Goal: Transaction & Acquisition: Purchase product/service

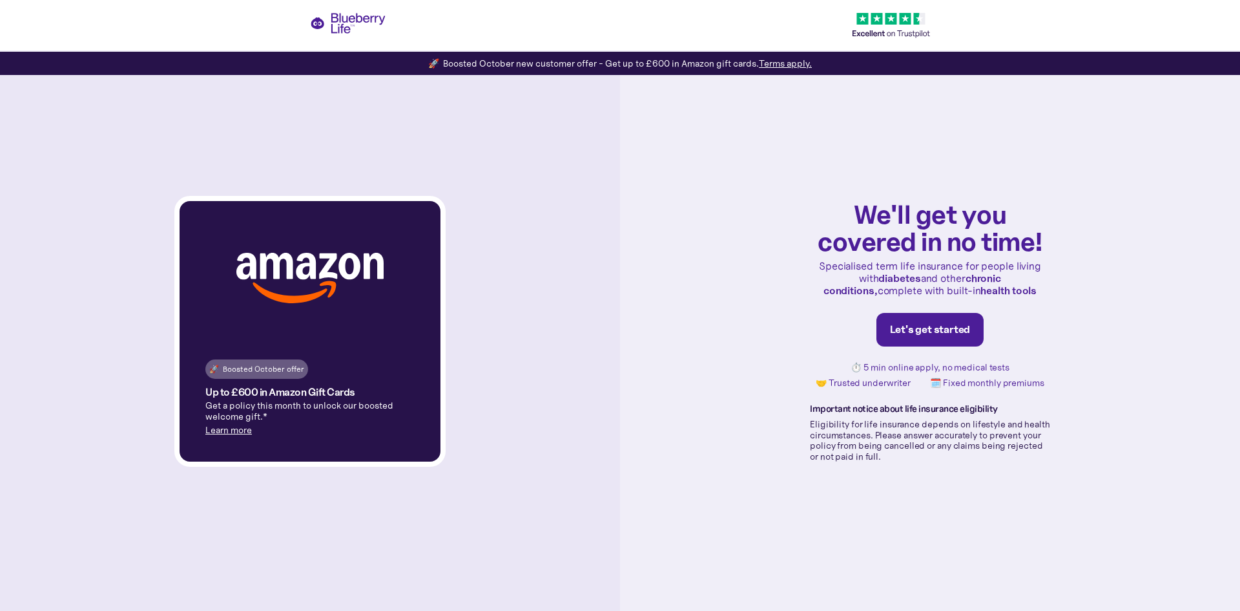
click at [953, 331] on div "Let's get started" at bounding box center [930, 329] width 81 height 13
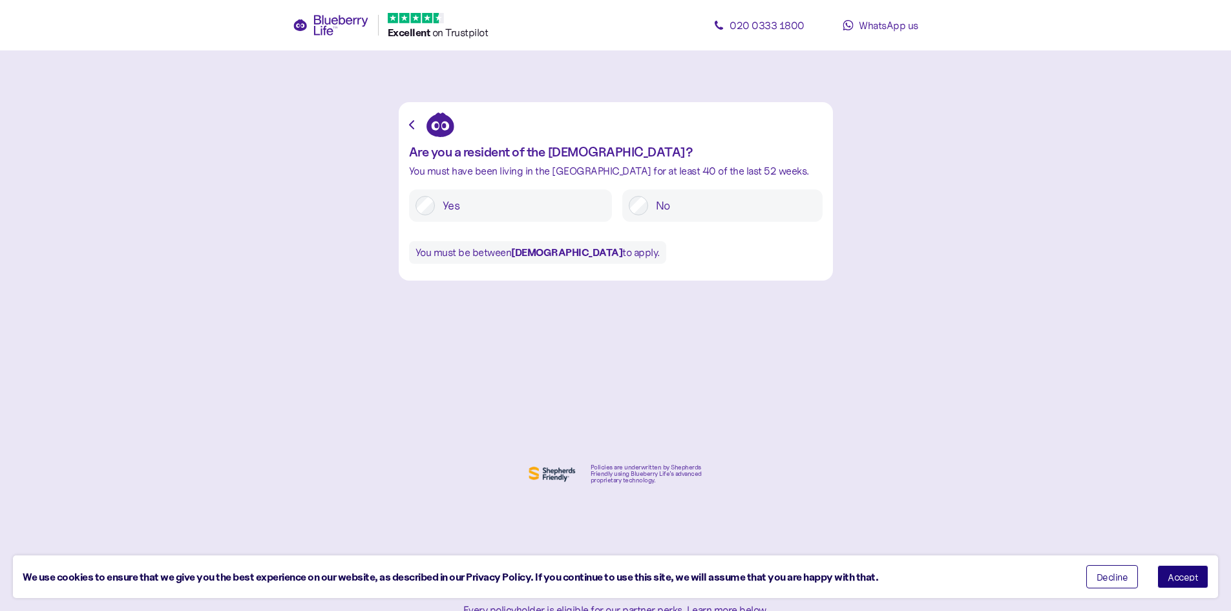
click at [1173, 576] on span "Accept" at bounding box center [1182, 576] width 30 height 9
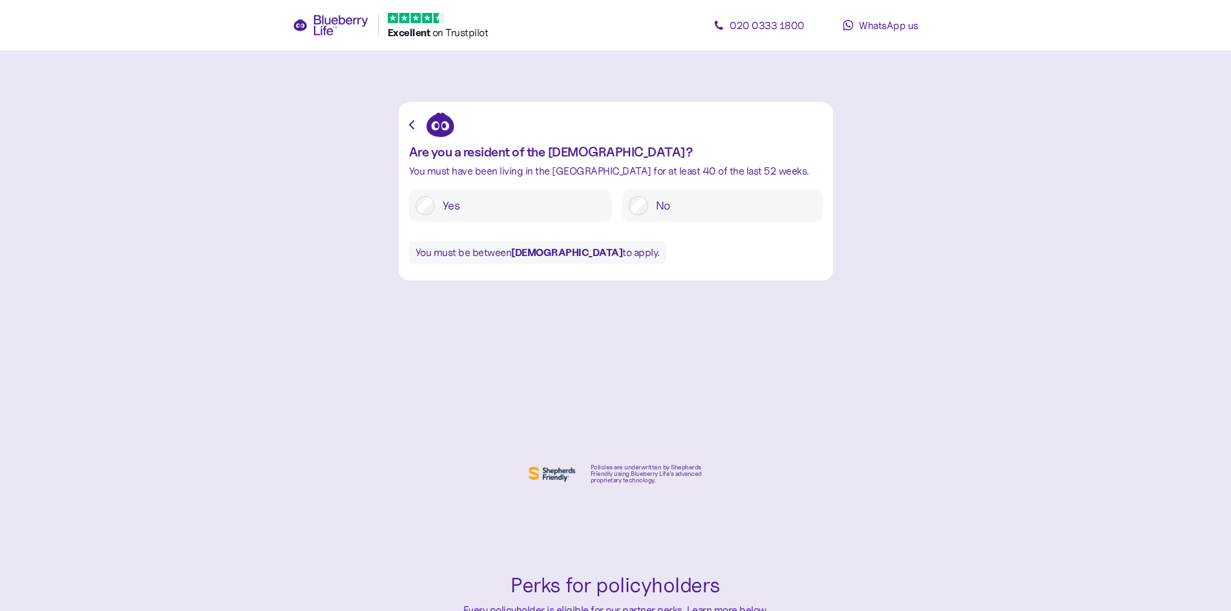
click at [454, 203] on label "Yes" at bounding box center [520, 205] width 171 height 19
click at [446, 201] on label "Yes" at bounding box center [520, 205] width 171 height 19
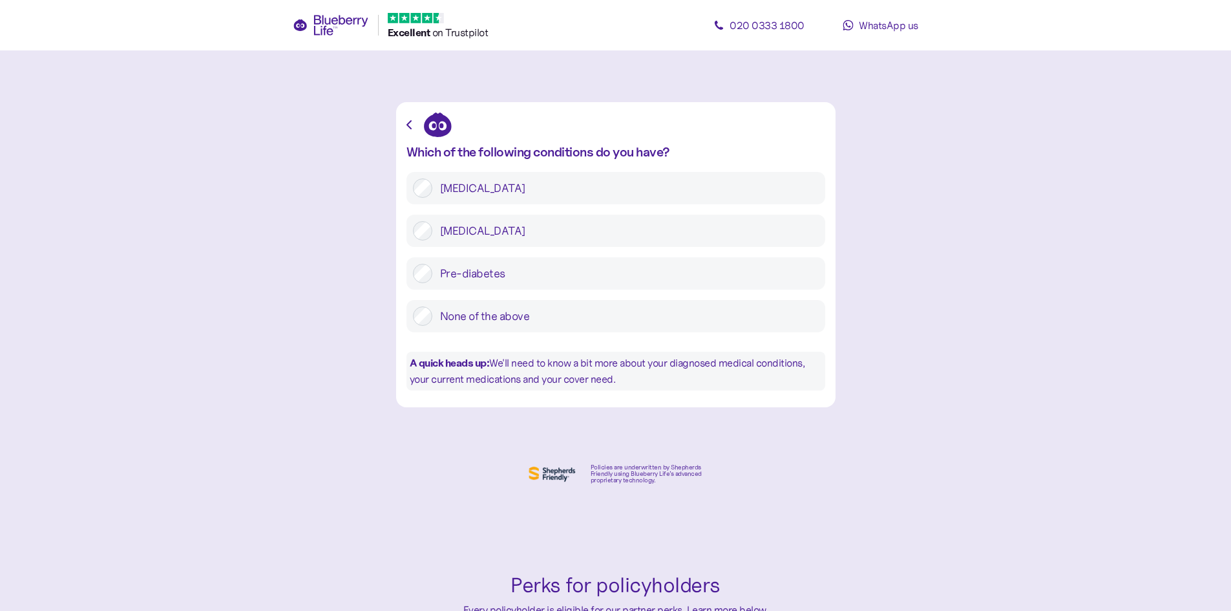
click at [495, 229] on label "Type 2 diabetes" at bounding box center [625, 230] width 386 height 19
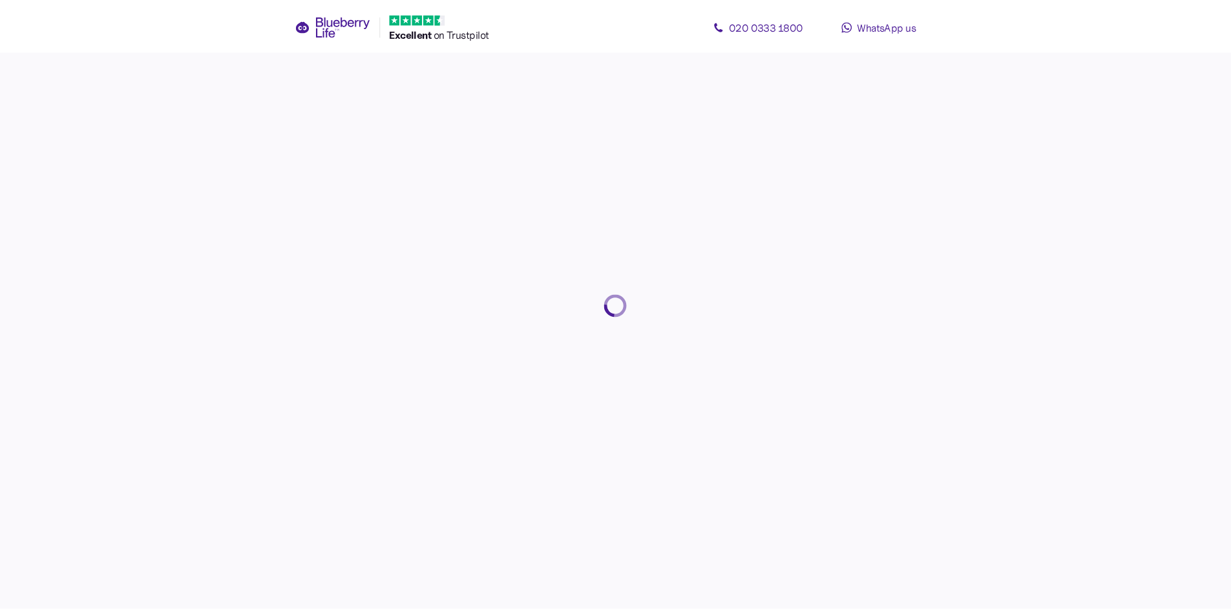
scroll to position [25, 0]
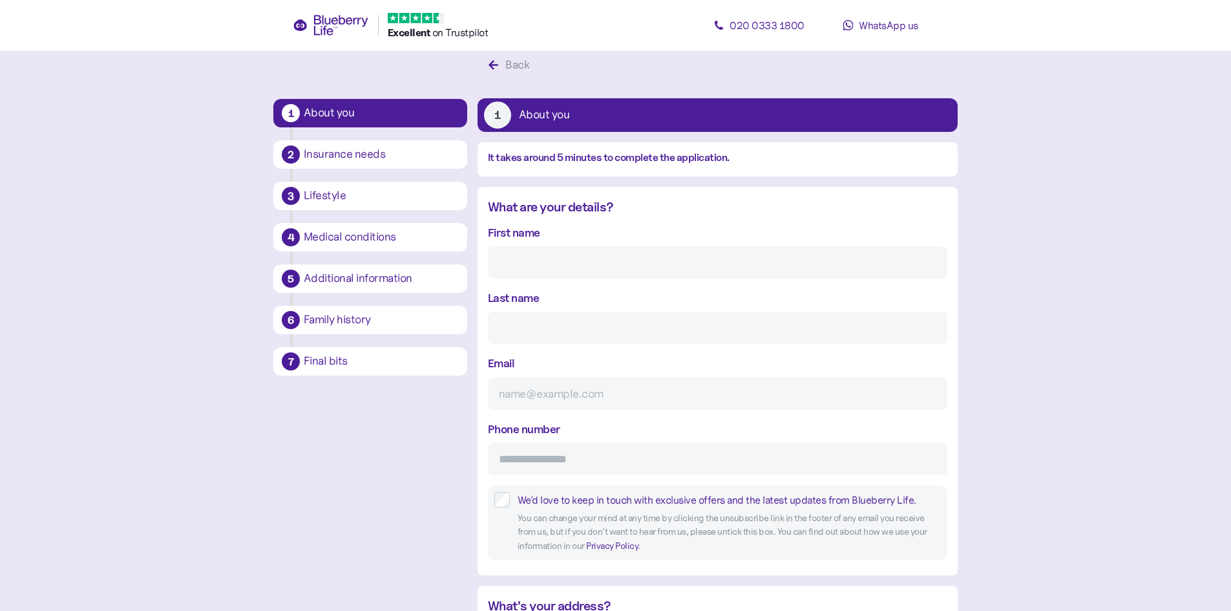
click at [550, 267] on input "First name" at bounding box center [717, 262] width 459 height 32
type input "Mohamed Razwan"
type input "Sheikh"
type input "rs@mcl-it.com"
type input "**********"
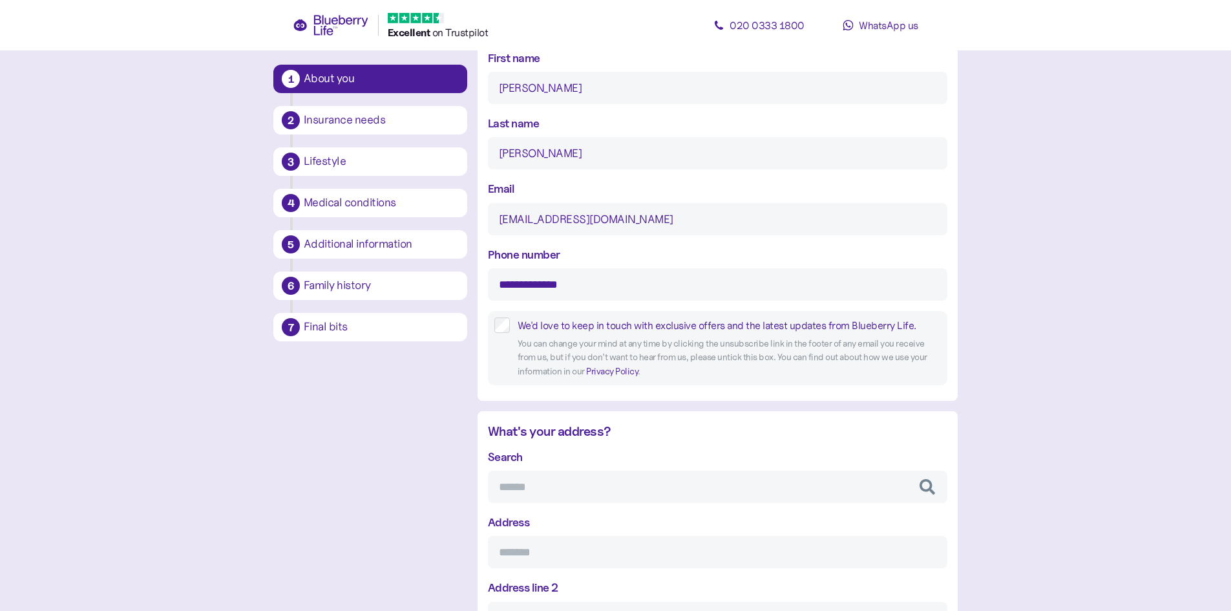
scroll to position [218, 0]
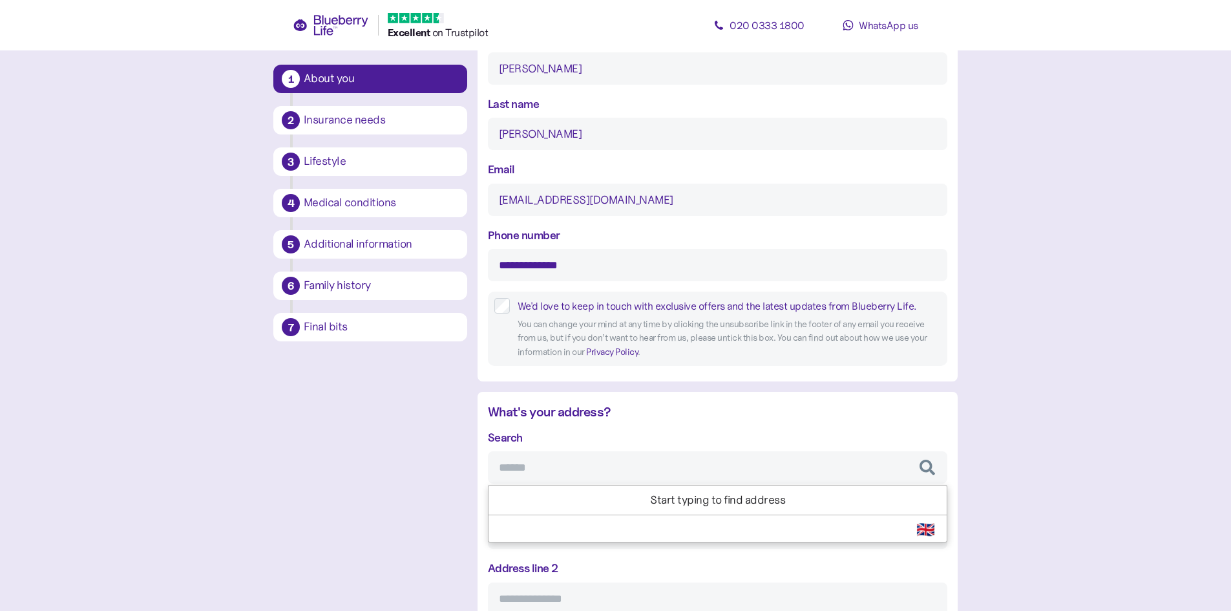
click at [549, 470] on input "Search" at bounding box center [717, 467] width 459 height 32
type input "**********"
type input "*********"
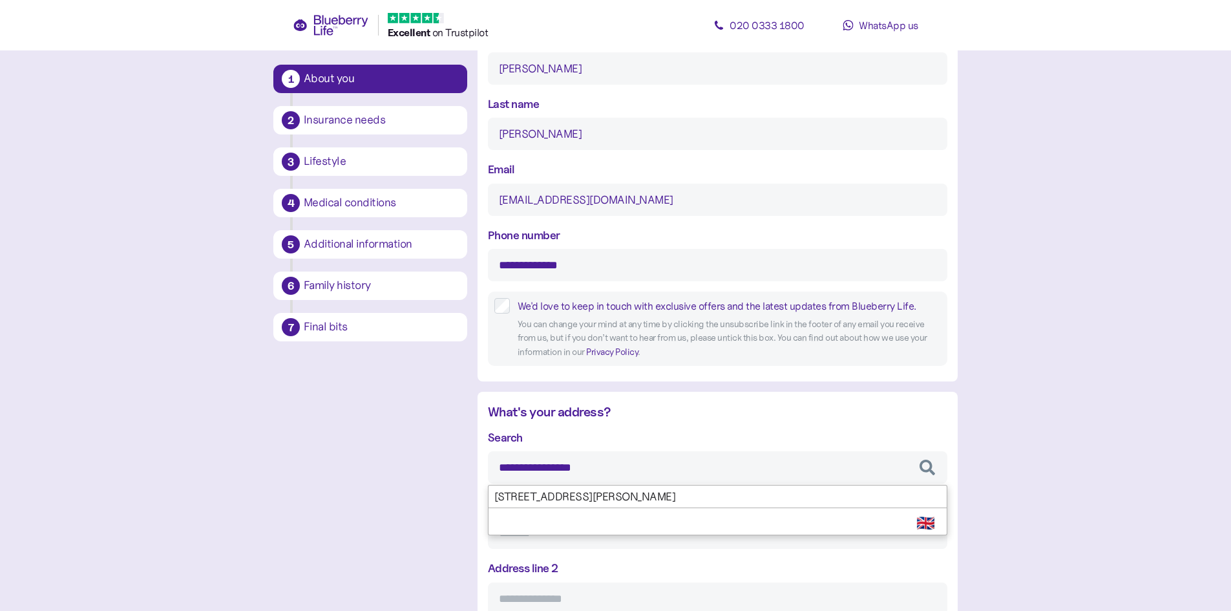
type input "********"
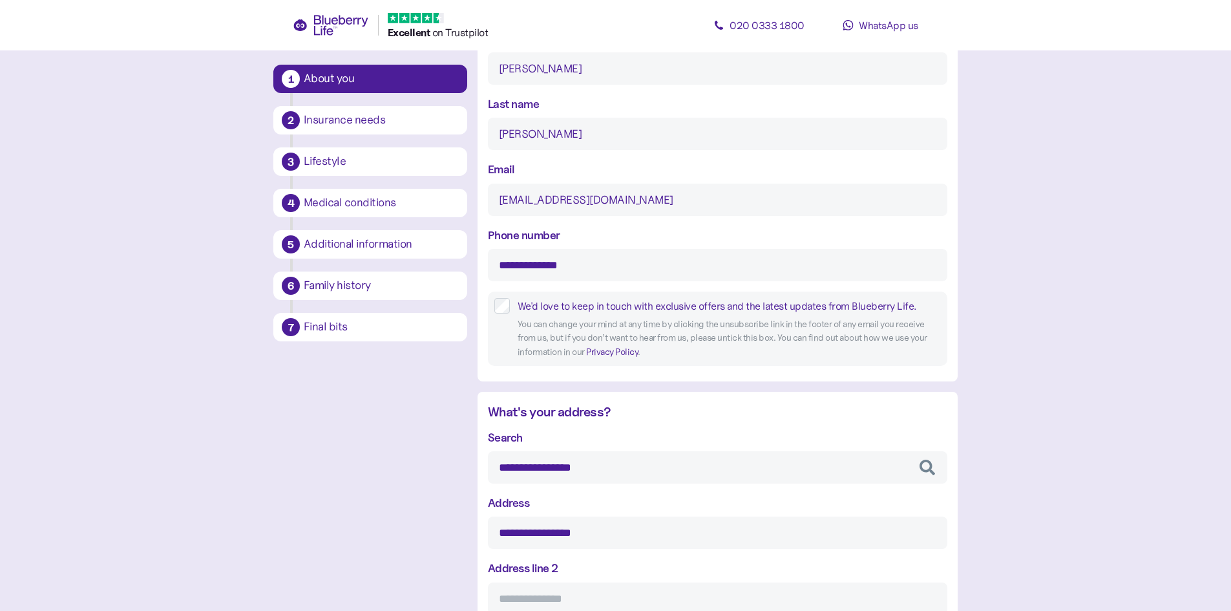
click at [561, 498] on div "**********" at bounding box center [717, 619] width 459 height 382
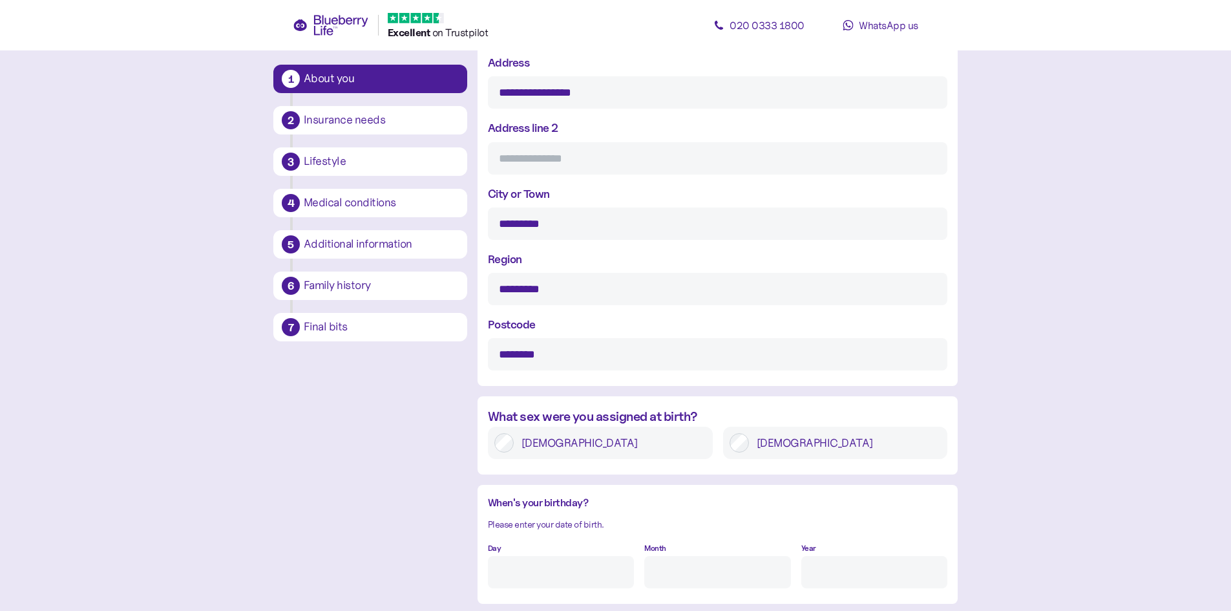
scroll to position [671, 0]
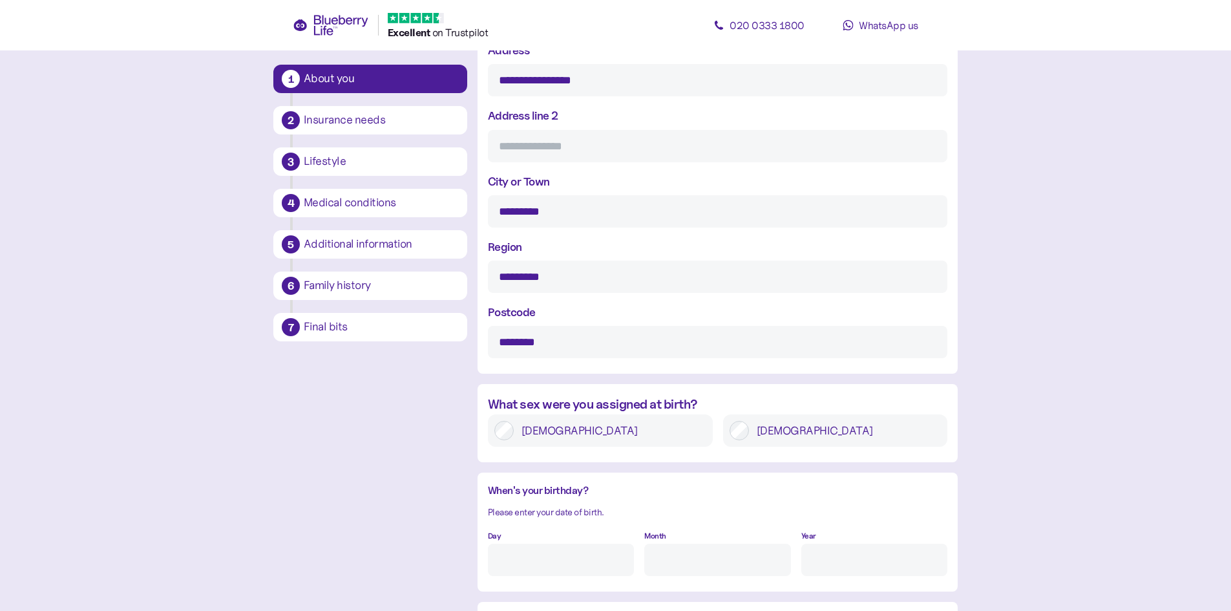
type input "**********"
click at [762, 436] on label "Male" at bounding box center [845, 430] width 193 height 19
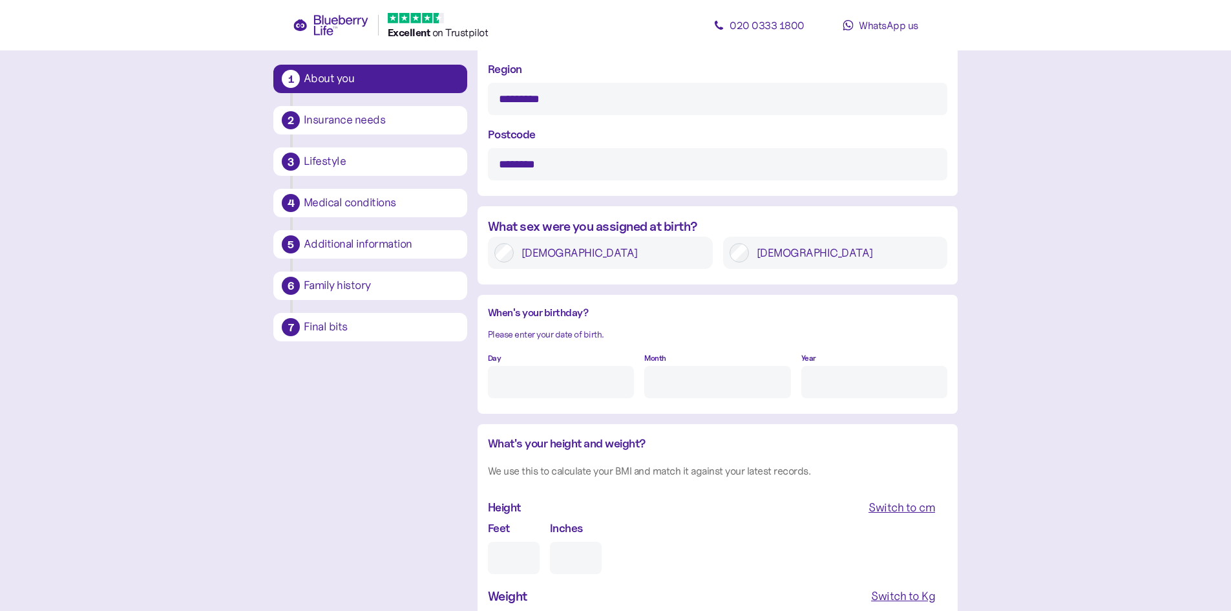
scroll to position [864, 0]
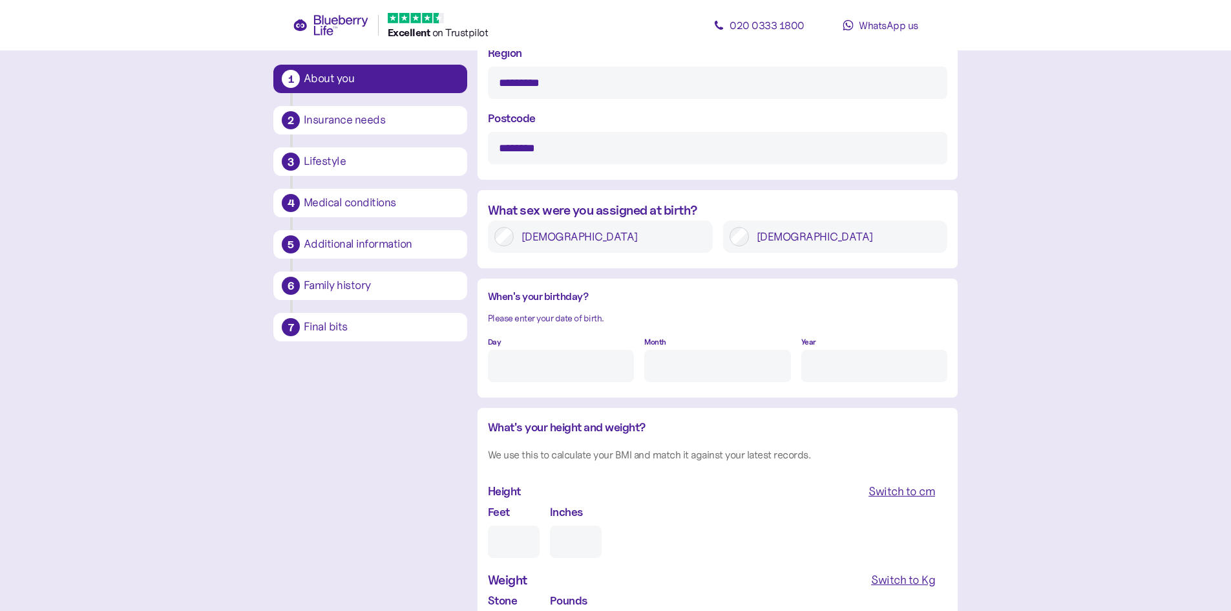
click at [542, 353] on input "Day" at bounding box center [561, 366] width 146 height 32
type input "7"
click at [678, 361] on input "Month" at bounding box center [717, 366] width 146 height 32
type input "8"
click at [844, 359] on input "Year" at bounding box center [874, 366] width 146 height 32
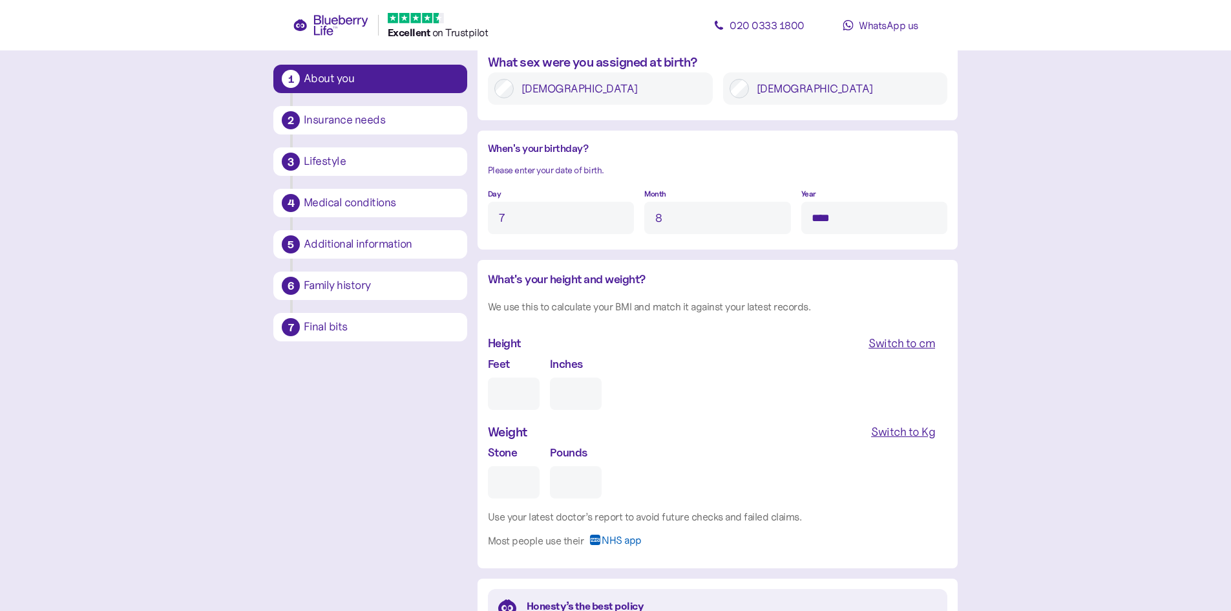
scroll to position [1058, 0]
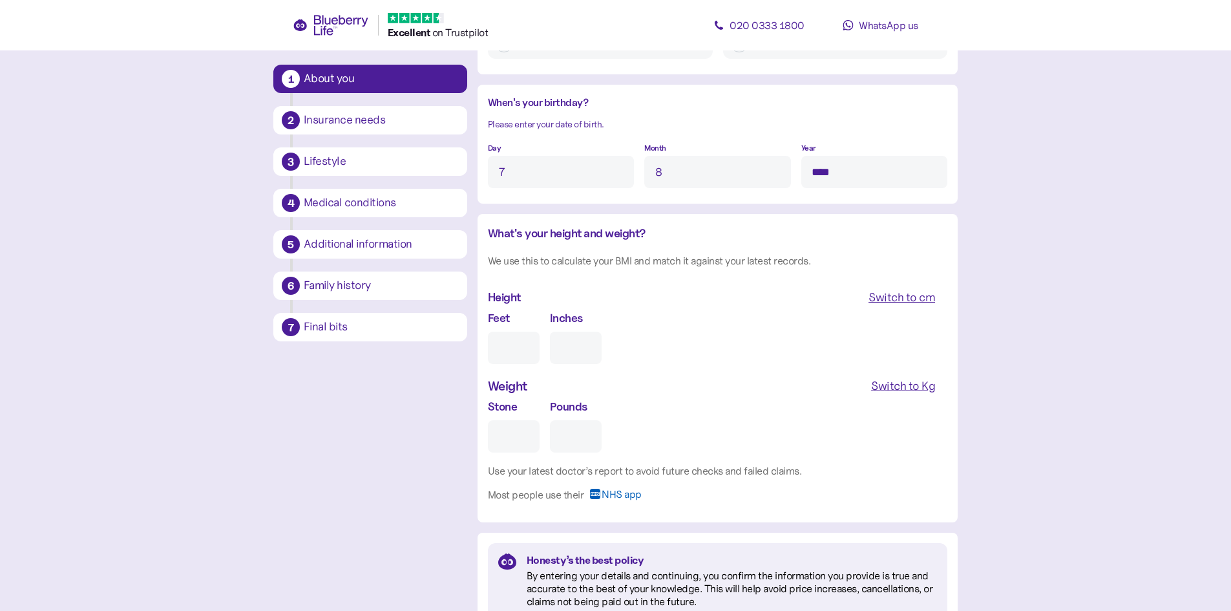
type input "****"
click at [919, 299] on div "Switch to cm" at bounding box center [901, 297] width 67 height 18
click at [505, 351] on input "cm" at bounding box center [543, 347] width 110 height 32
type input "***"
drag, startPoint x: 903, startPoint y: 382, endPoint x: 747, endPoint y: 409, distance: 158.1
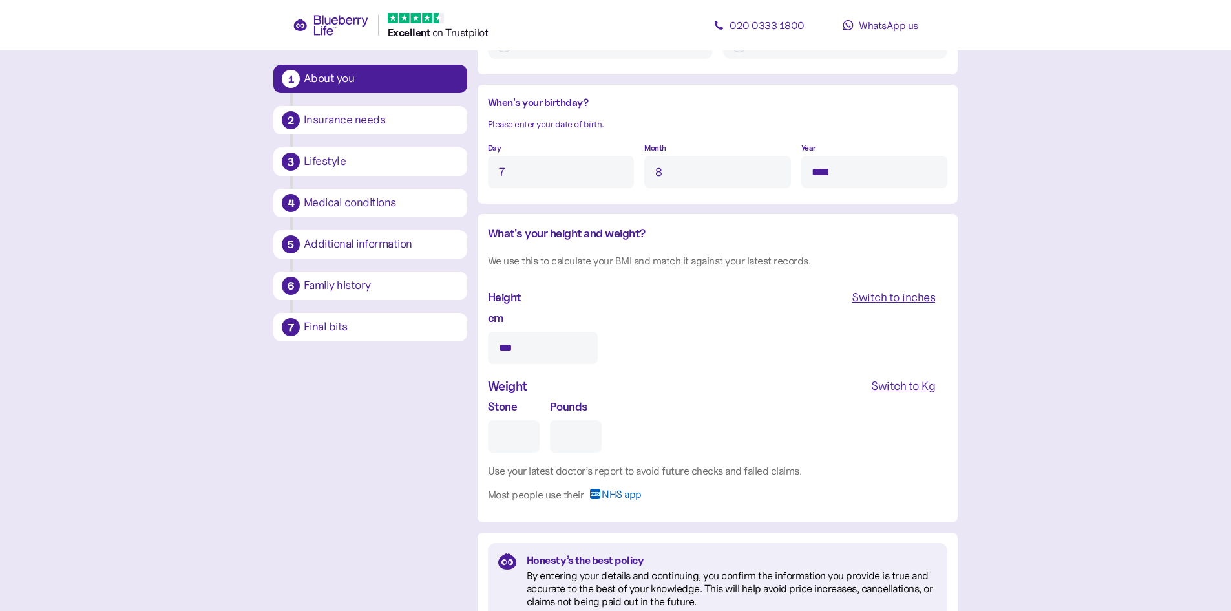
click at [903, 382] on div "Switch to Kg" at bounding box center [903, 386] width 64 height 18
click at [501, 433] on input "Kg" at bounding box center [543, 436] width 110 height 32
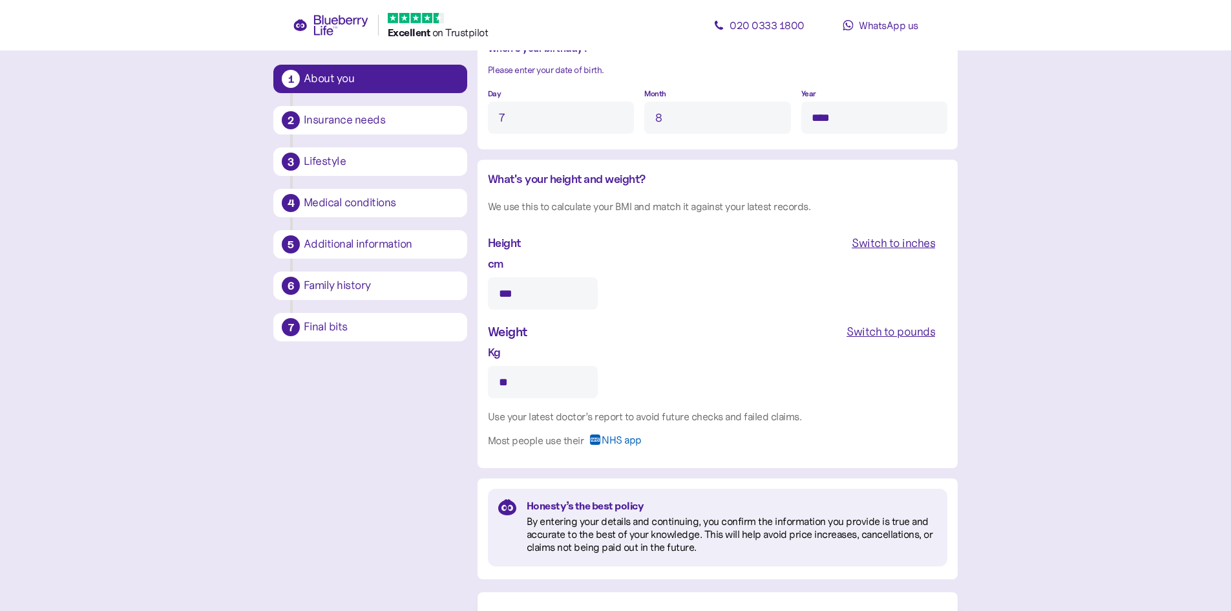
scroll to position [1185, 0]
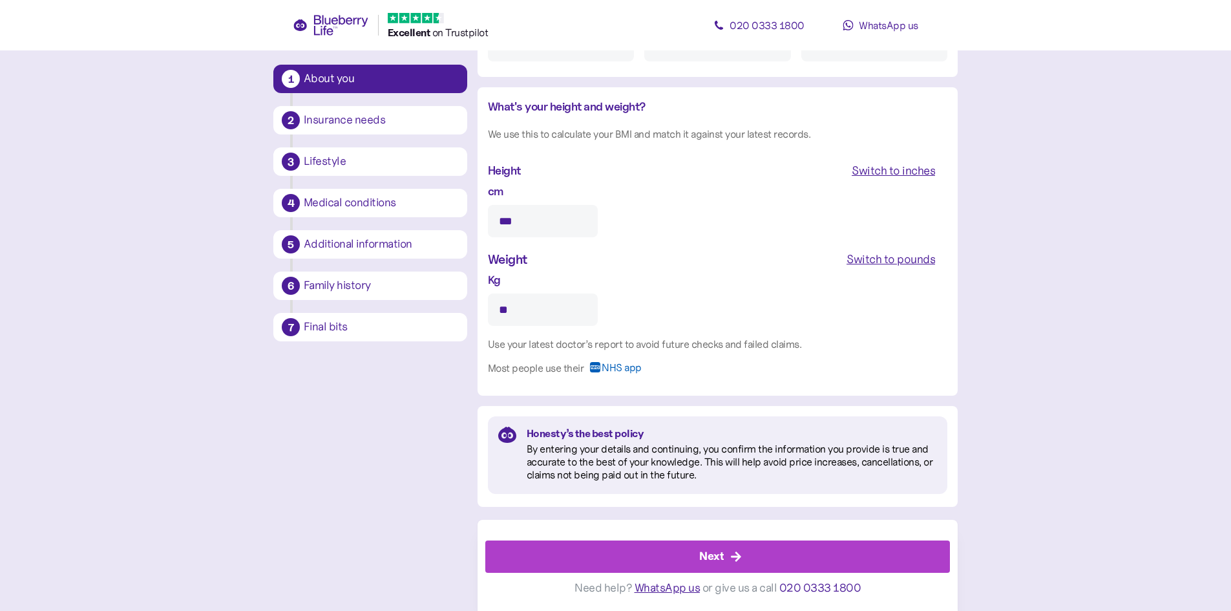
type input "**"
click at [718, 558] on div "Next" at bounding box center [711, 555] width 25 height 17
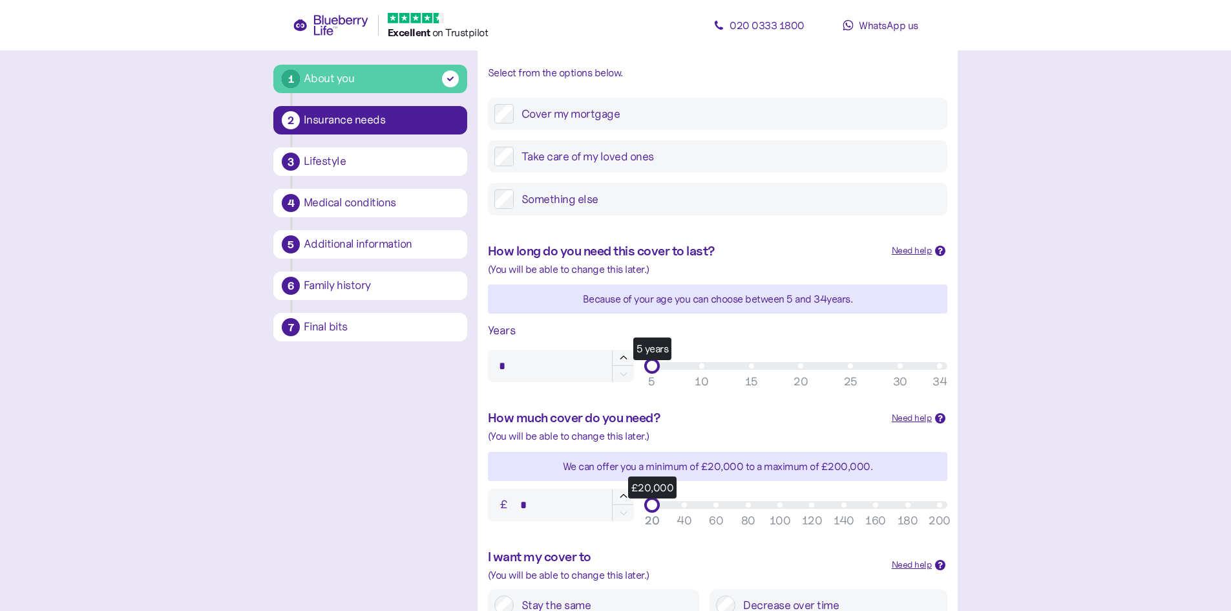
scroll to position [129, 0]
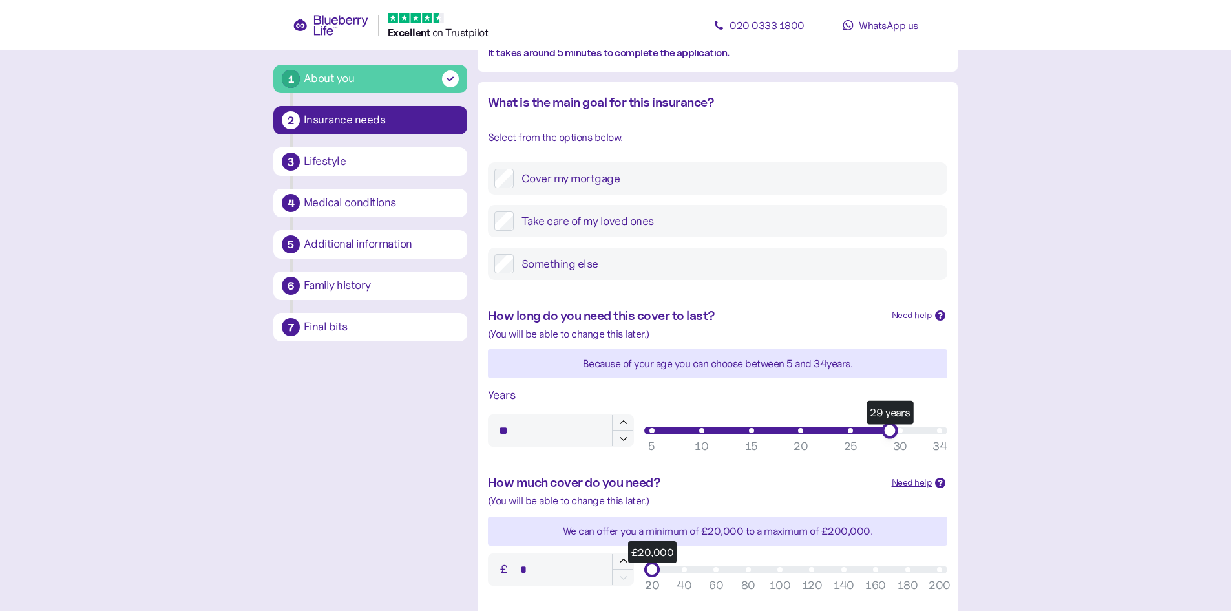
type input "**"
drag, startPoint x: 653, startPoint y: 428, endPoint x: 855, endPoint y: 431, distance: 202.3
click at [855, 431] on div "25 years" at bounding box center [850, 430] width 16 height 16
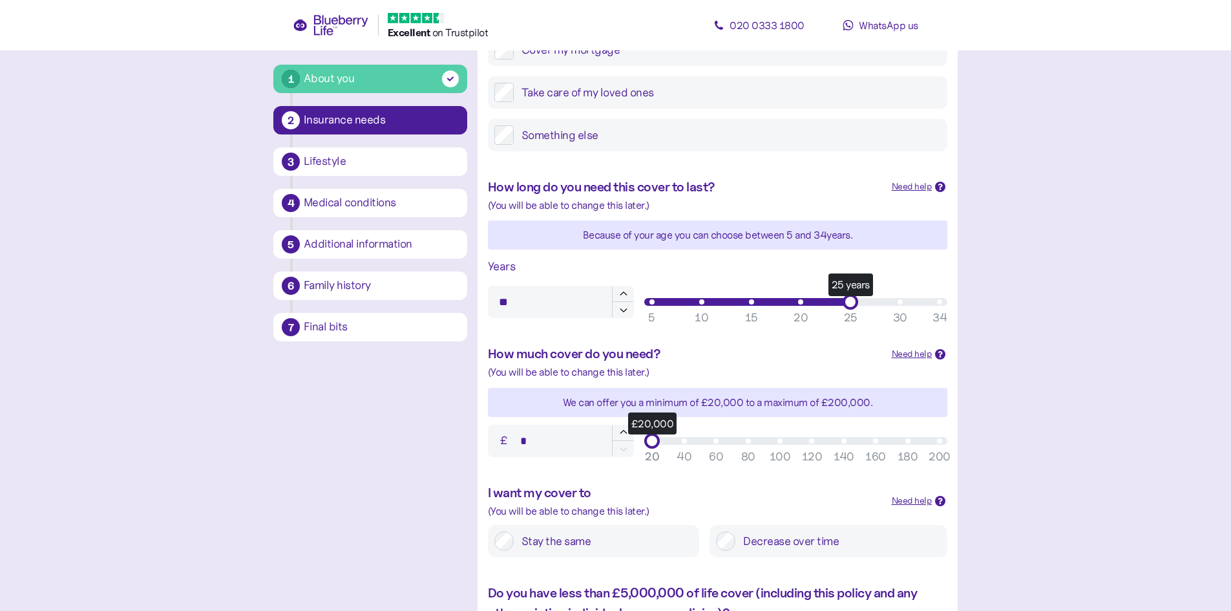
scroll to position [258, 0]
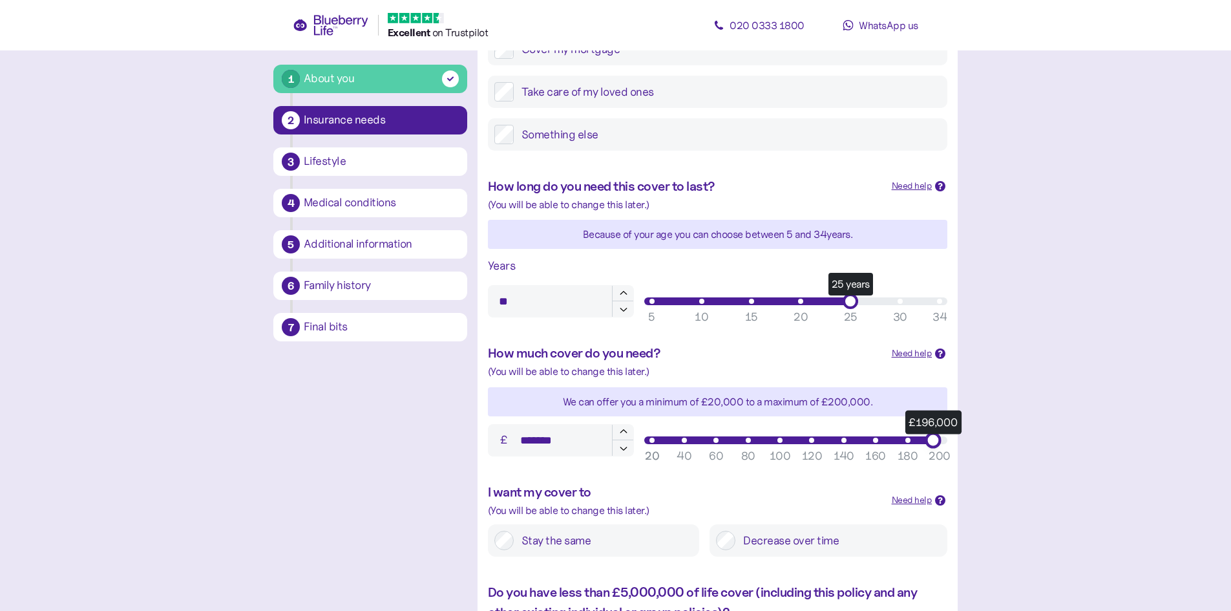
type input "*******"
drag, startPoint x: 655, startPoint y: 440, endPoint x: 1010, endPoint y: 452, distance: 354.9
click at [963, 437] on div "1 About you 2 Insurance needs 3 Lifestyle 4 Medical conditions 5 Additional inf…" at bounding box center [615, 318] width 705 height 1001
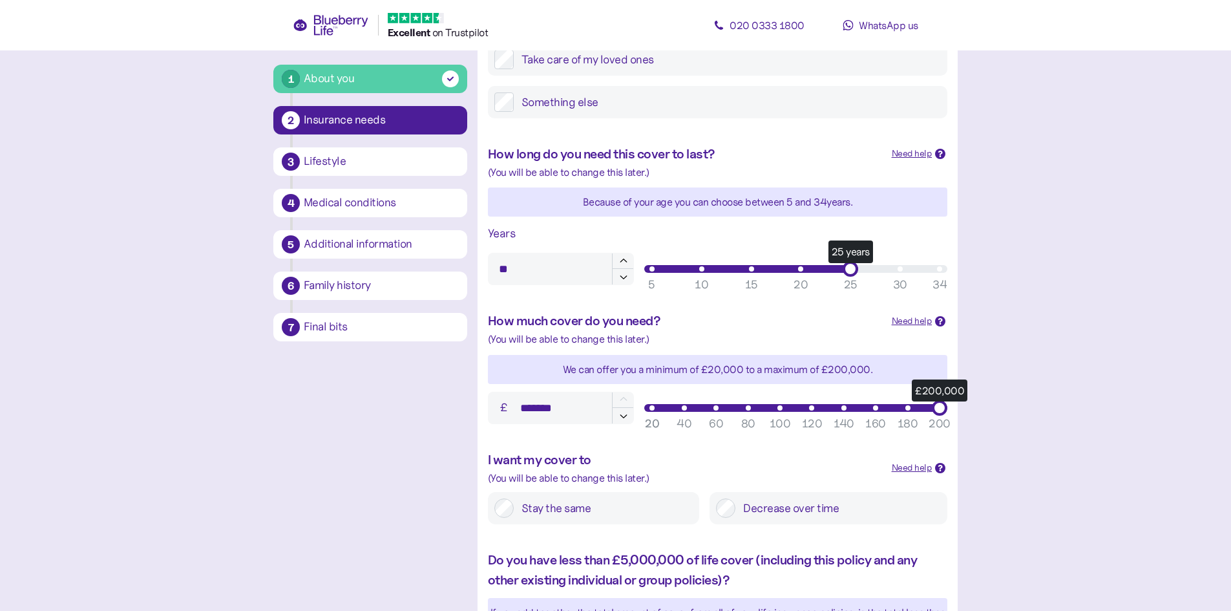
scroll to position [323, 0]
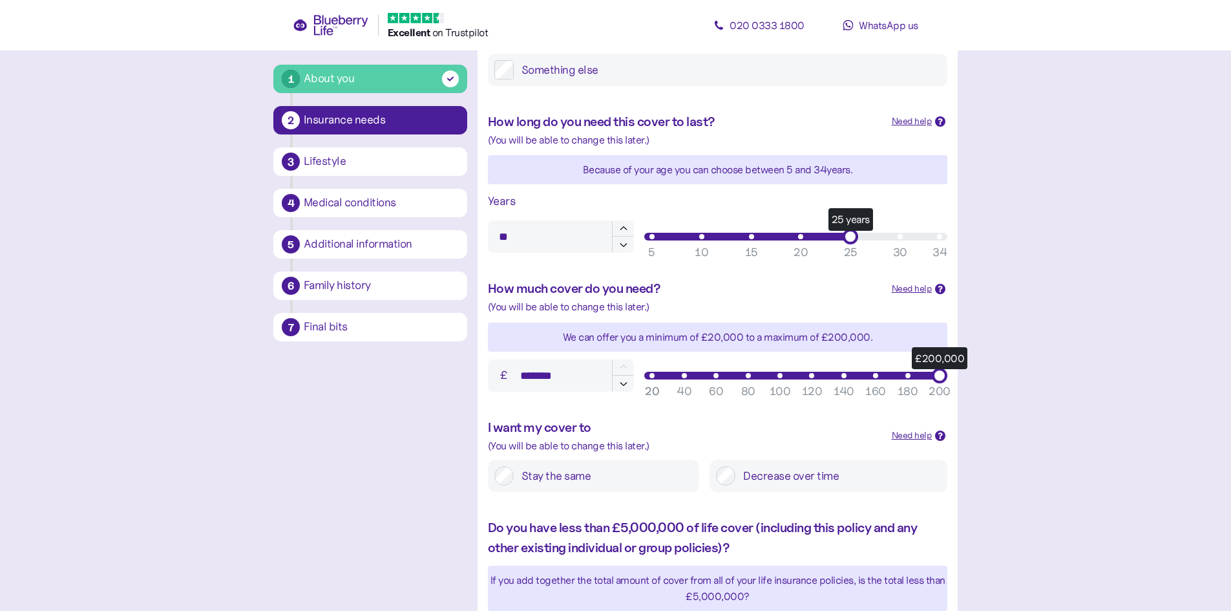
click at [552, 472] on label "Stay the same" at bounding box center [603, 475] width 179 height 19
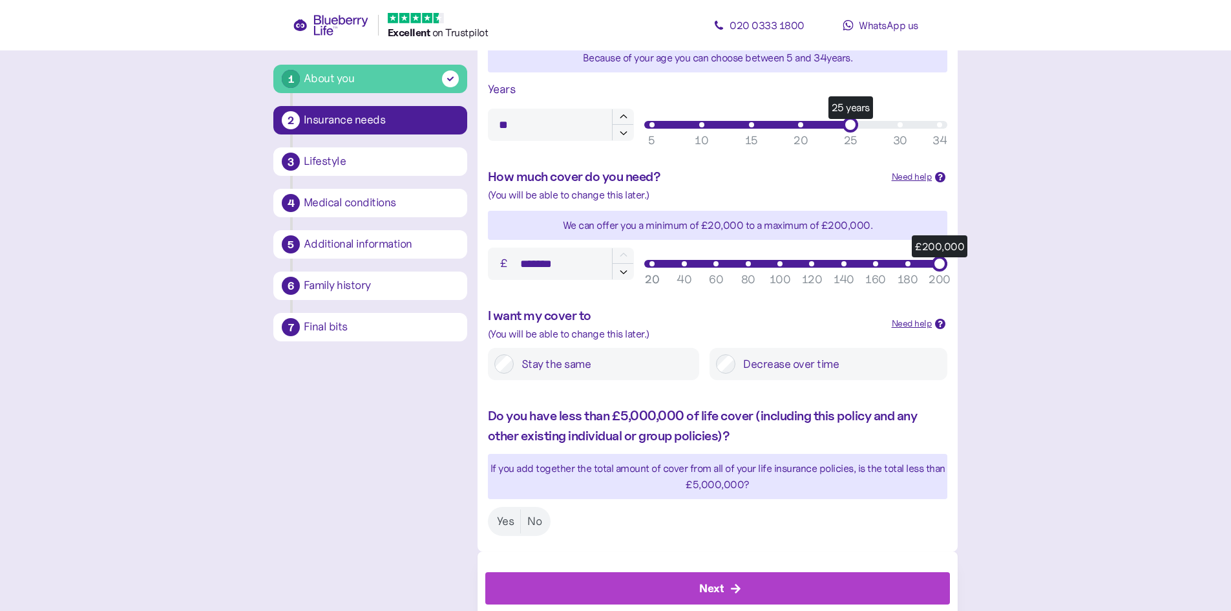
scroll to position [452, 0]
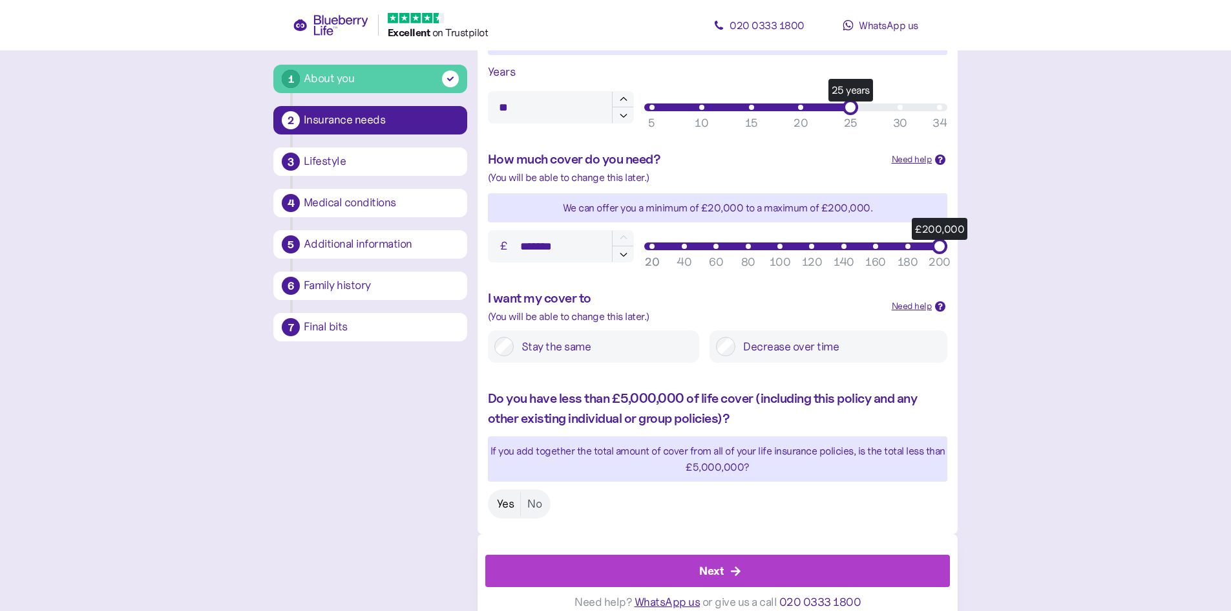
click at [503, 507] on label "Yes" at bounding box center [505, 504] width 30 height 24
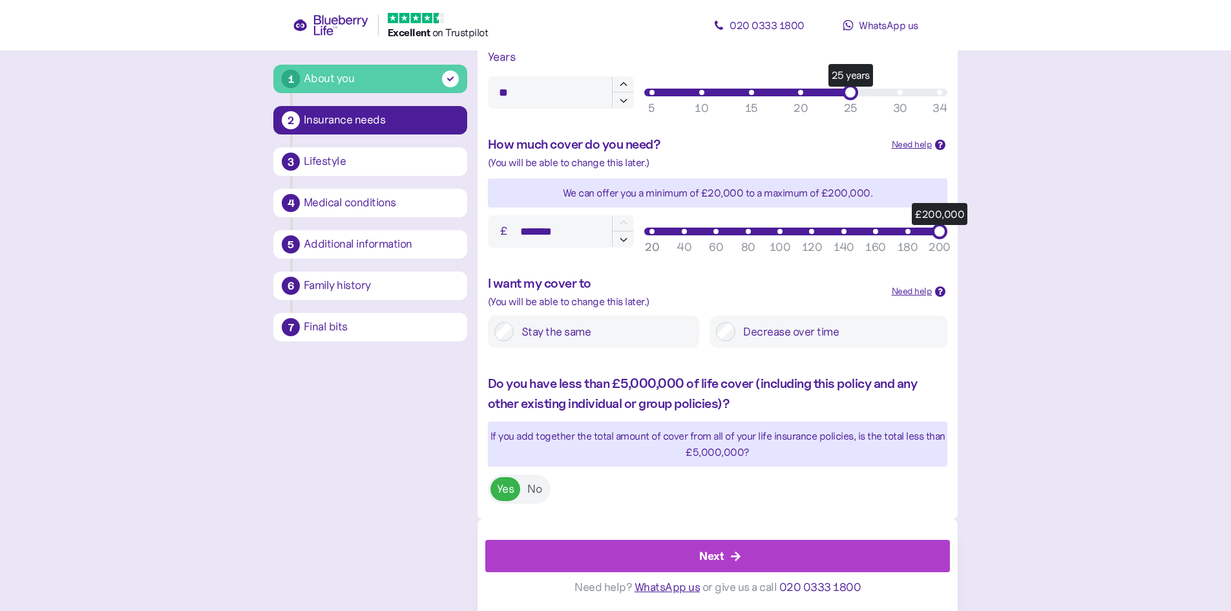
click at [722, 554] on div "Next" at bounding box center [711, 555] width 25 height 17
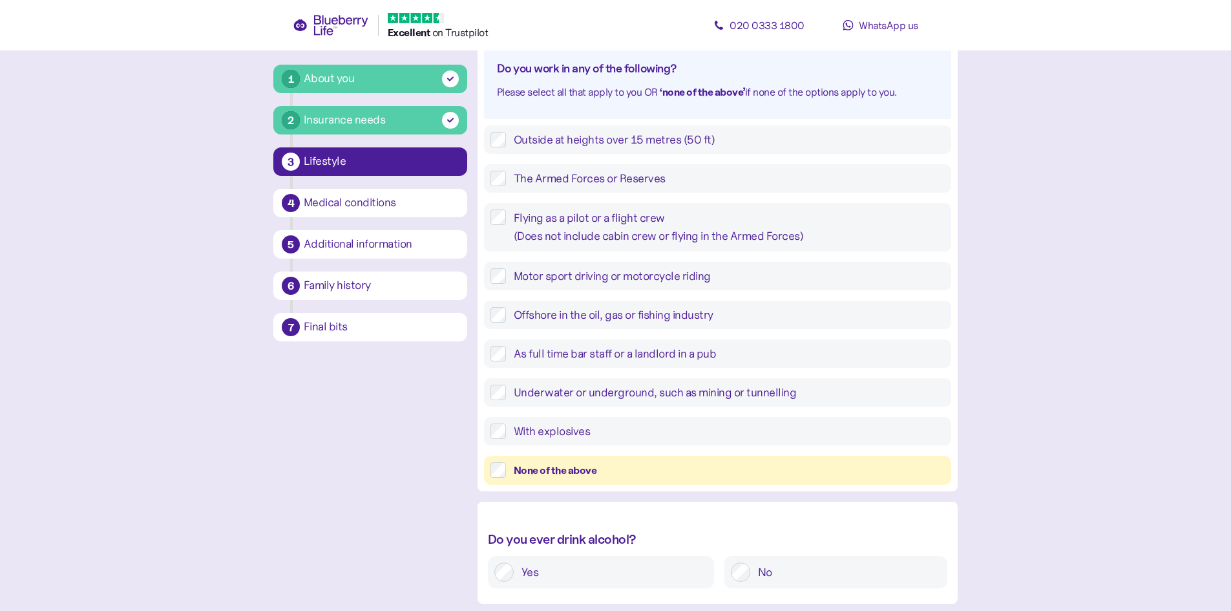
scroll to position [194, 0]
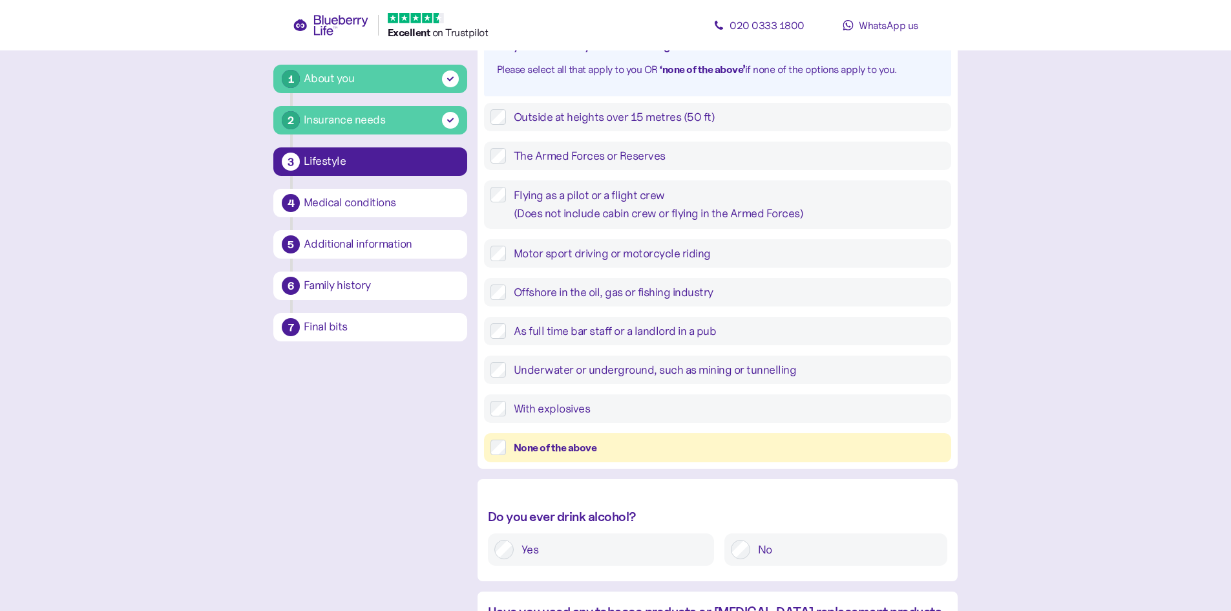
click at [587, 448] on div "None of the above" at bounding box center [729, 447] width 431 height 16
click at [776, 547] on label "No" at bounding box center [845, 548] width 191 height 19
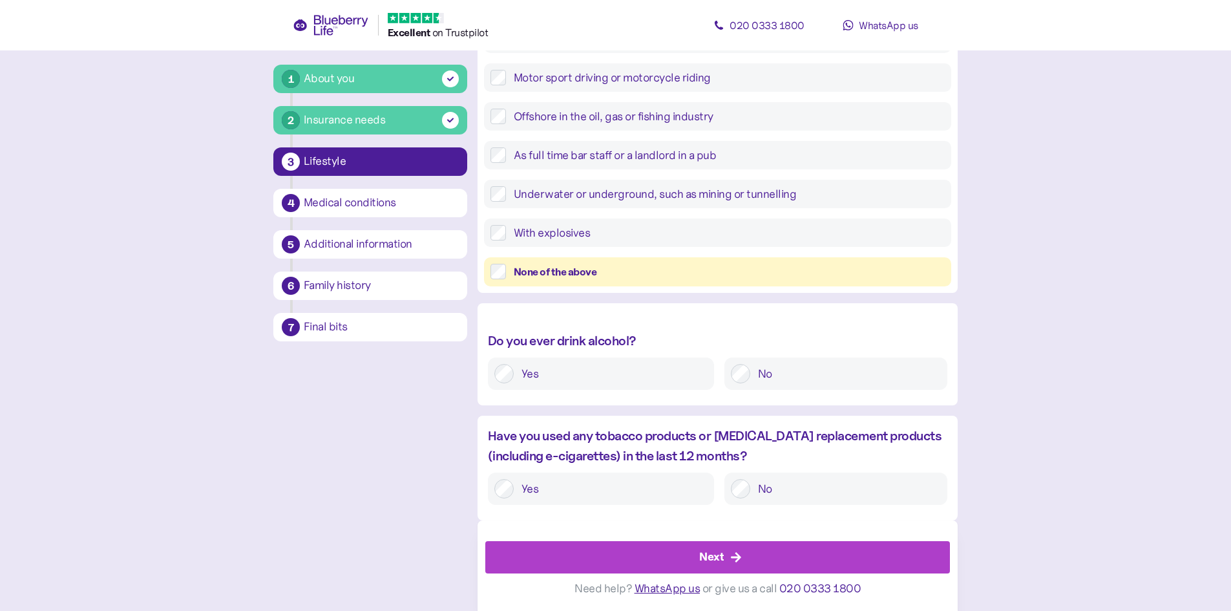
scroll to position [370, 0]
click at [731, 556] on icon "button" at bounding box center [736, 556] width 12 height 12
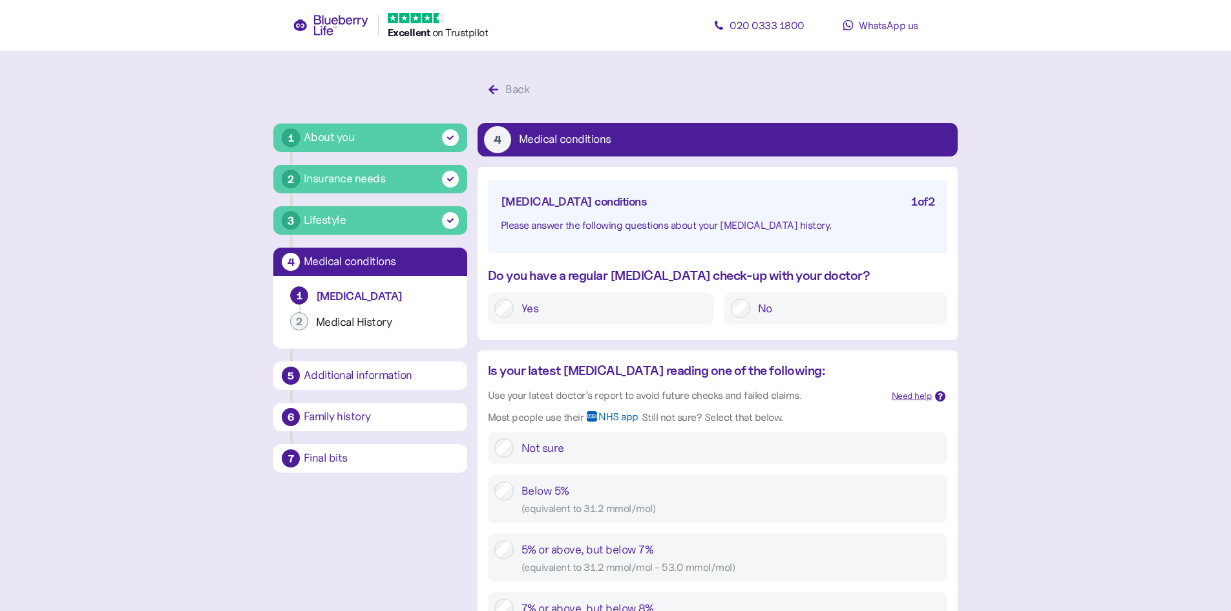
click at [527, 309] on label "Yes" at bounding box center [611, 307] width 194 height 19
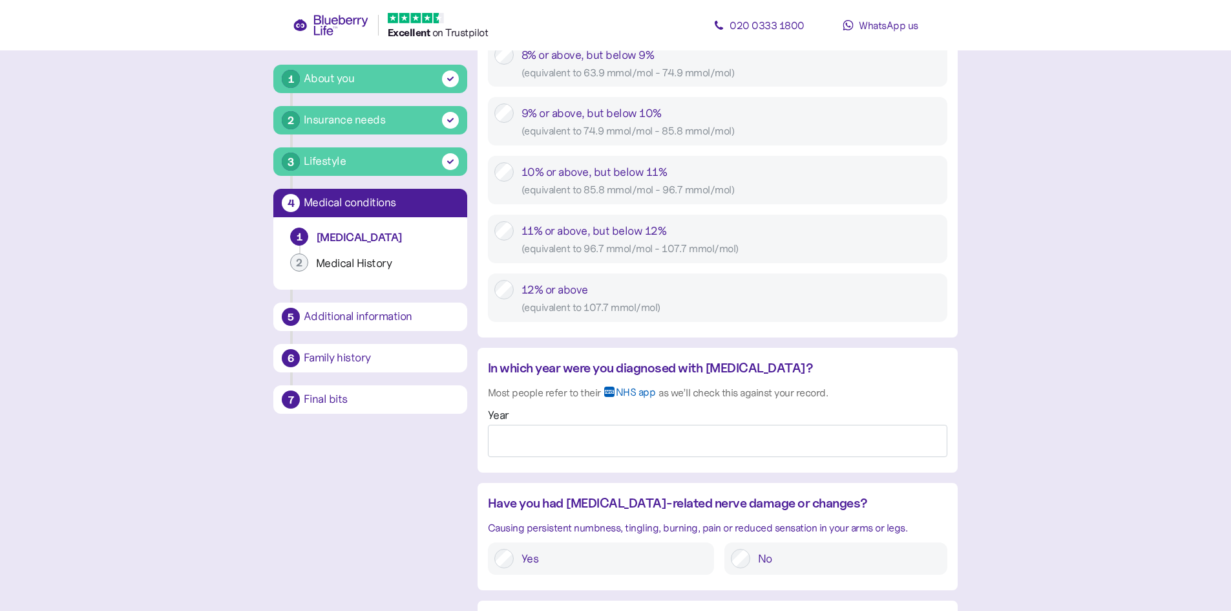
scroll to position [840, 0]
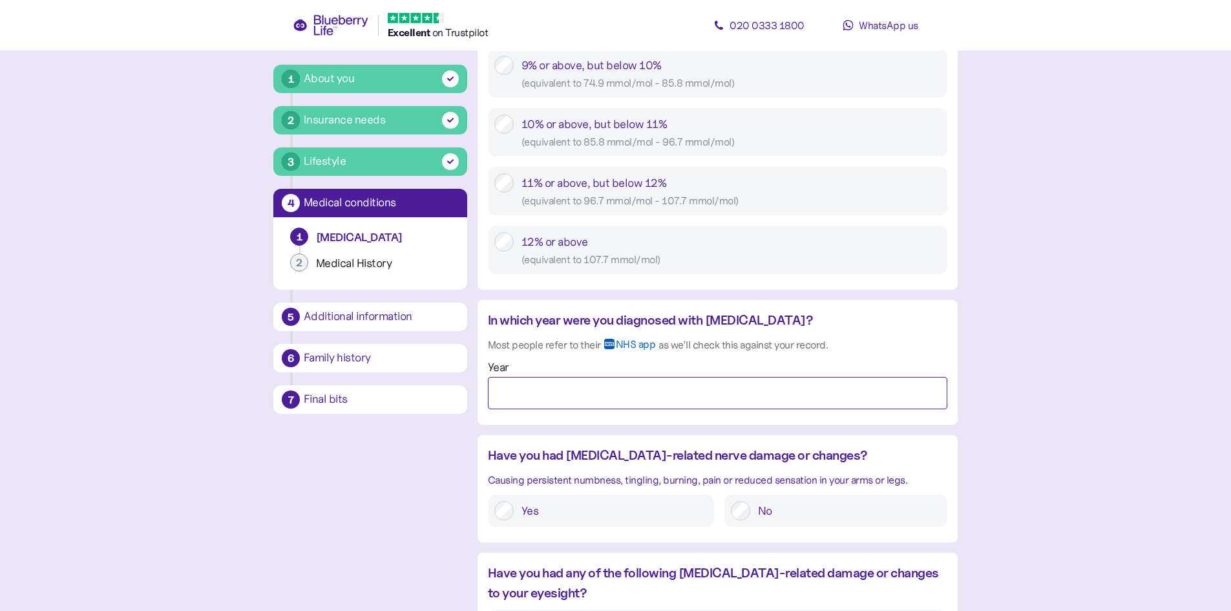
click at [554, 391] on input "Year" at bounding box center [717, 393] width 459 height 32
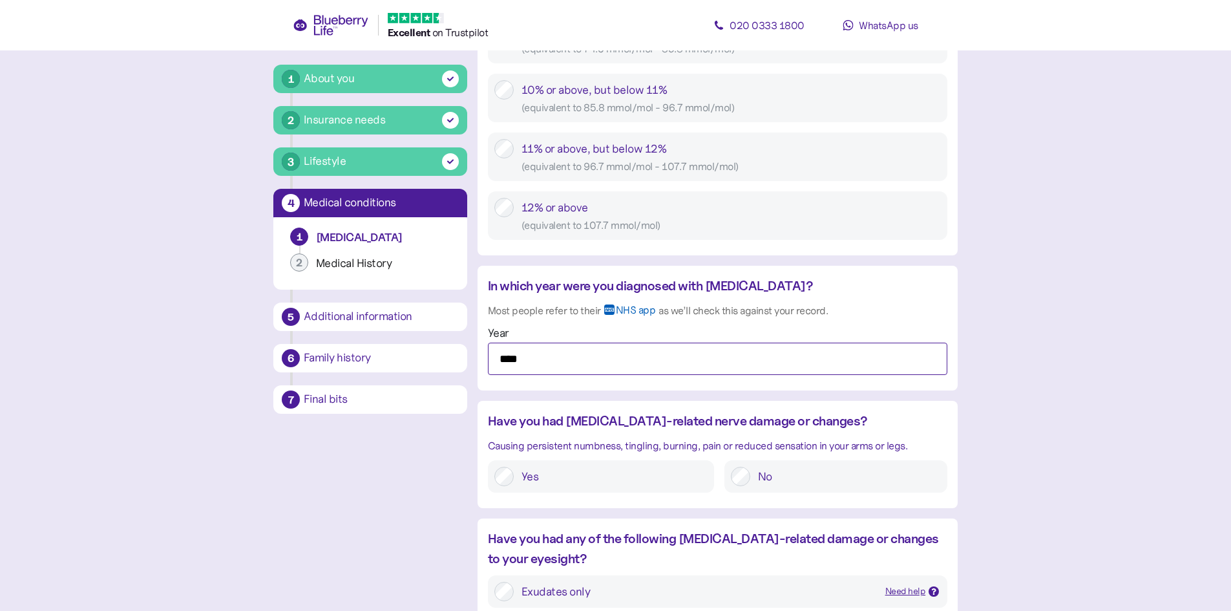
scroll to position [969, 0]
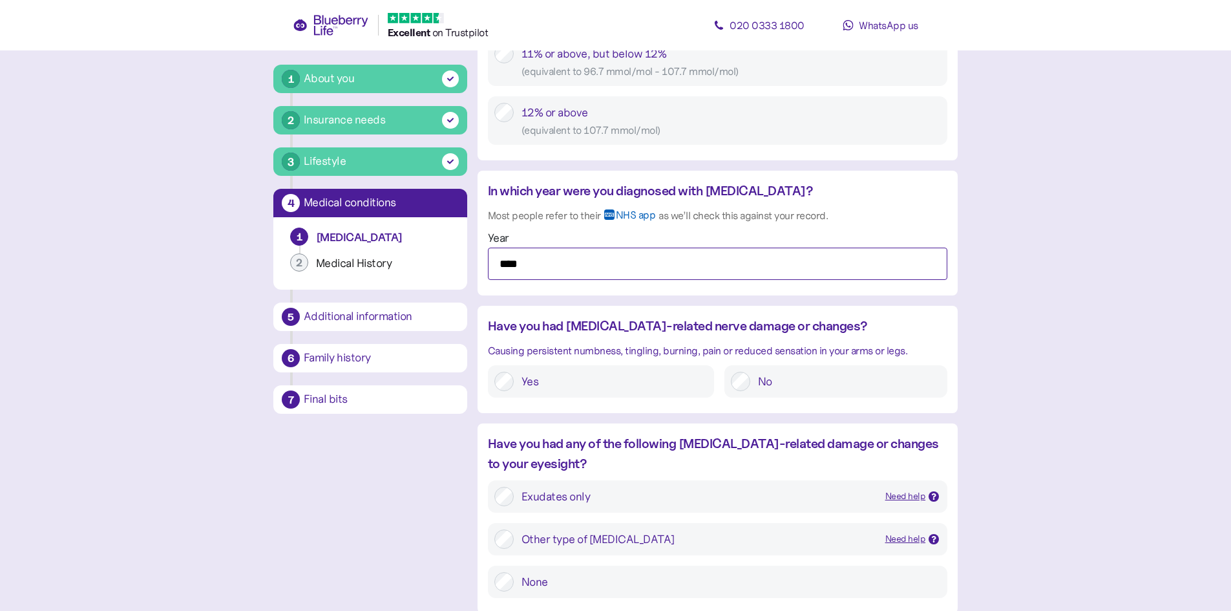
type input "****"
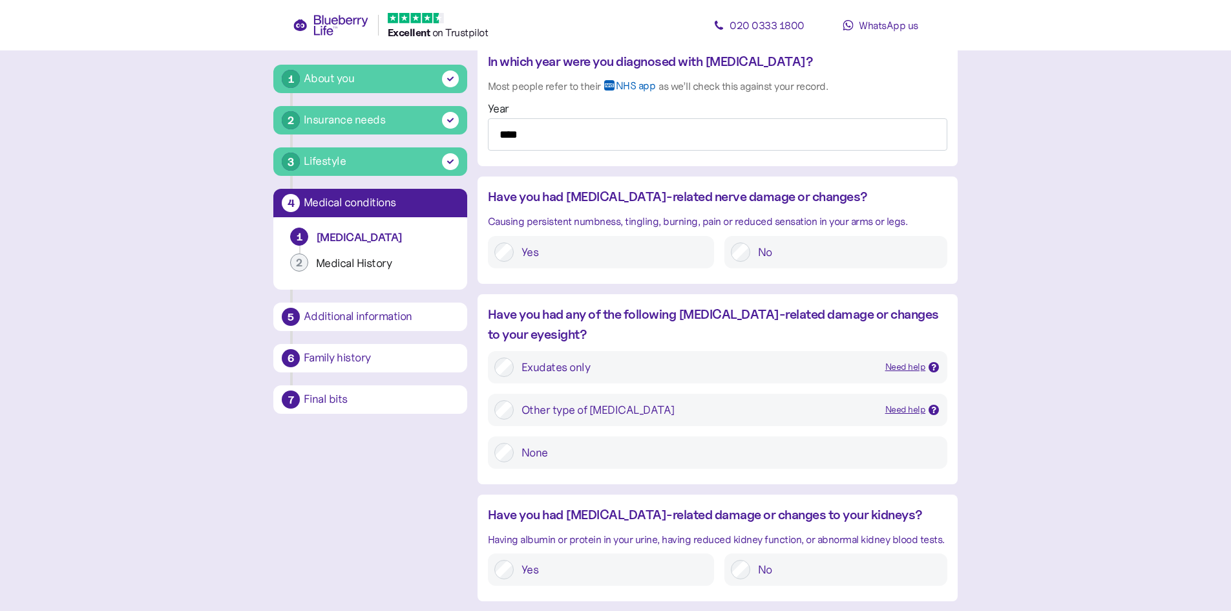
scroll to position [1163, 0]
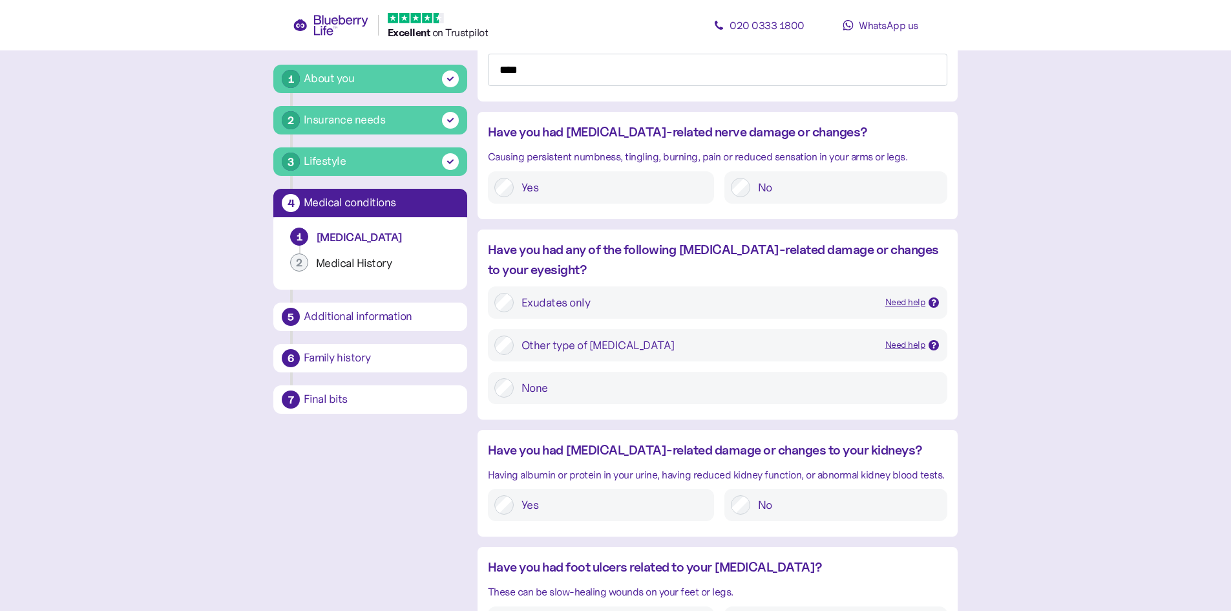
click at [566, 345] on div "Other type of retinopathy" at bounding box center [697, 344] width 353 height 19
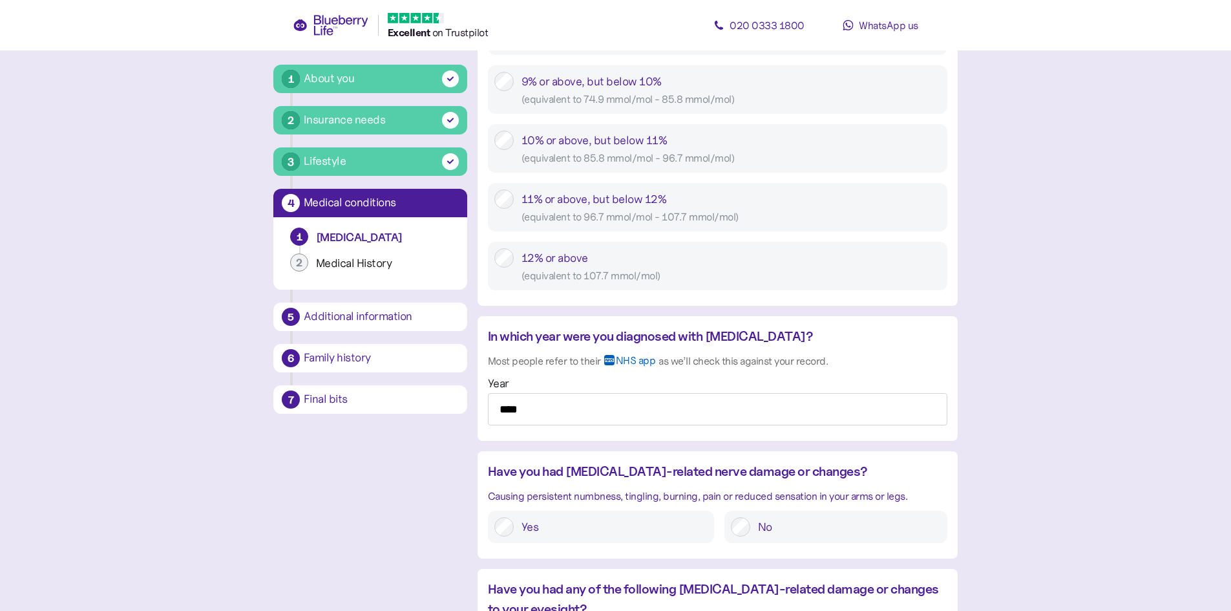
scroll to position [620, 0]
